Goal: Transaction & Acquisition: Subscribe to service/newsletter

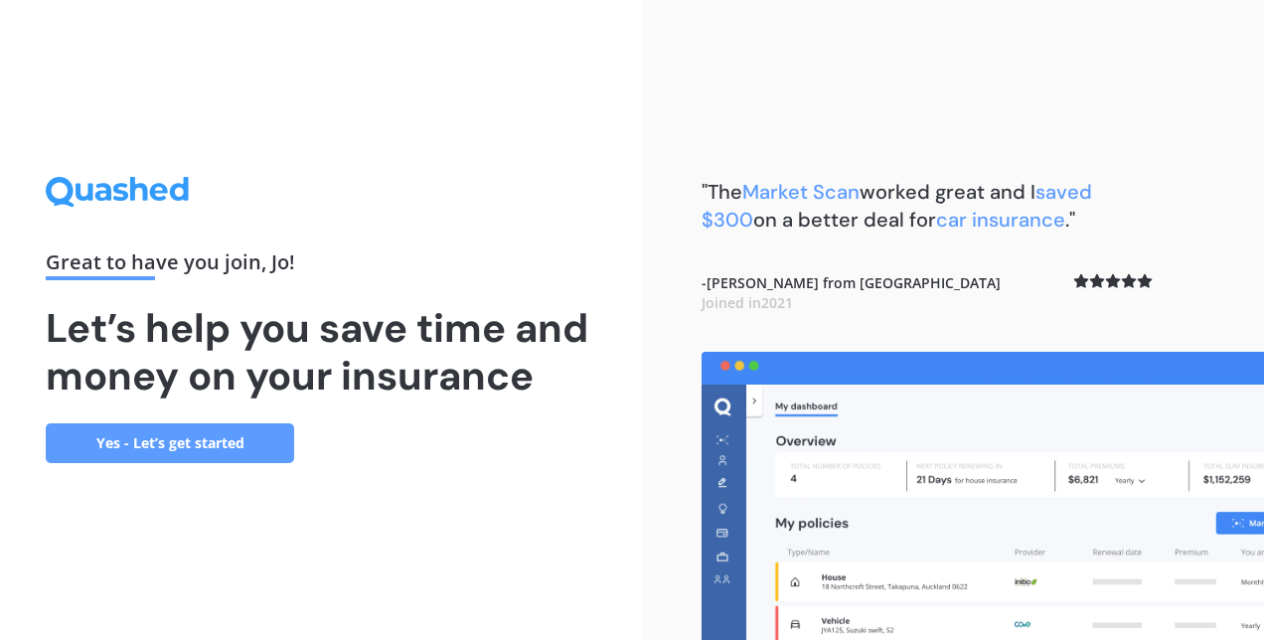
click at [161, 436] on link "Yes - Let’s get started" at bounding box center [170, 443] width 248 height 40
